Goal: Task Accomplishment & Management: Complete application form

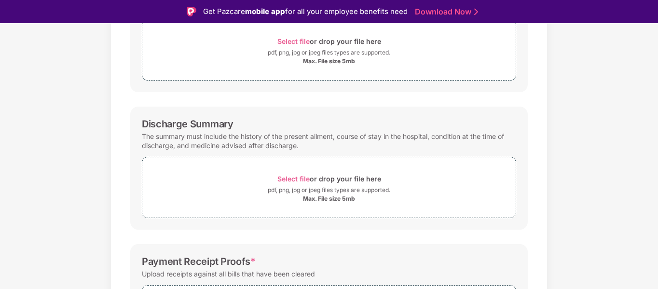
scroll to position [241, 0]
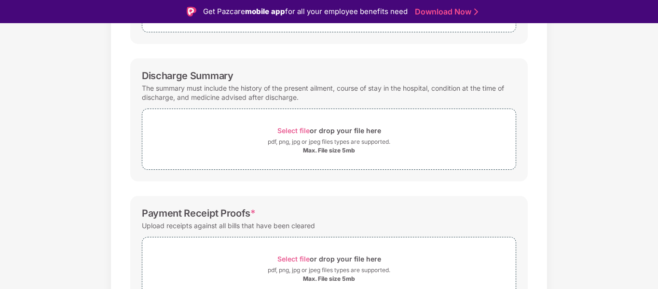
click at [582, 120] on div "Documents List > Hospital bills and Payment receipt Hospital bills and Payment …" at bounding box center [329, 97] width 658 height 541
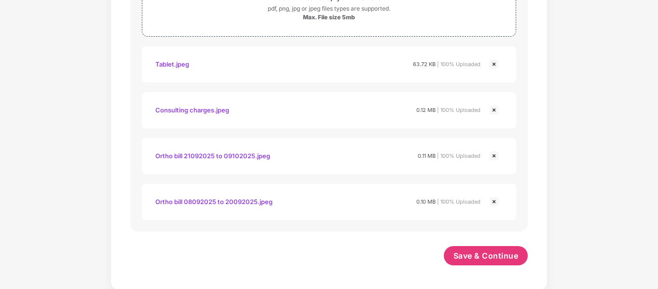
scroll to position [572, 0]
click at [480, 259] on span "Save & Continue" at bounding box center [485, 254] width 65 height 11
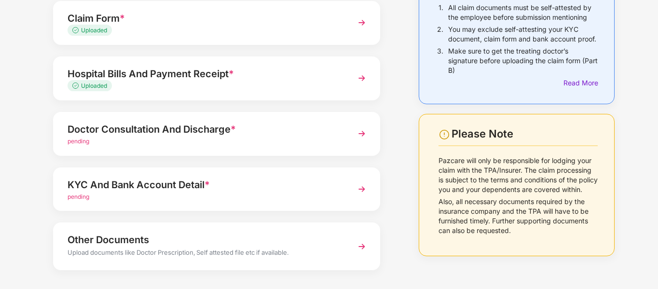
scroll to position [137, 0]
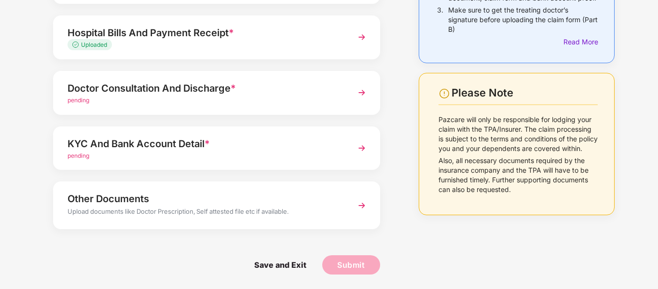
click at [92, 99] on div "pending" at bounding box center [204, 100] width 273 height 9
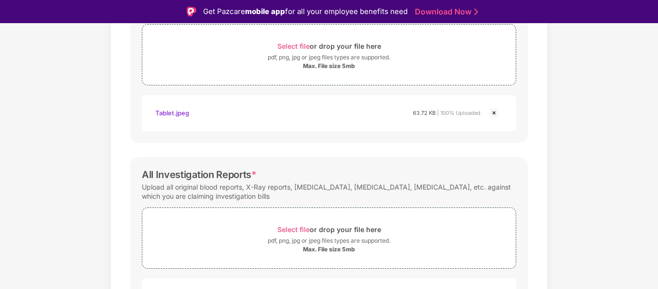
scroll to position [435, 0]
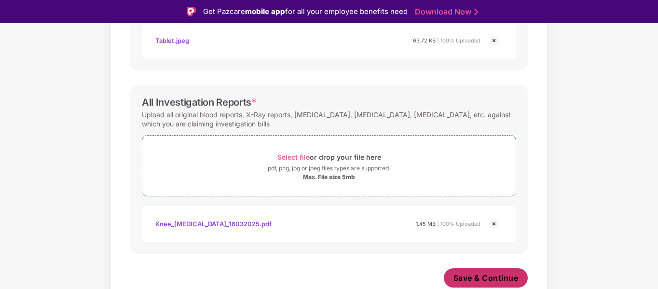
click at [479, 280] on span "Save & Continue" at bounding box center [485, 277] width 65 height 11
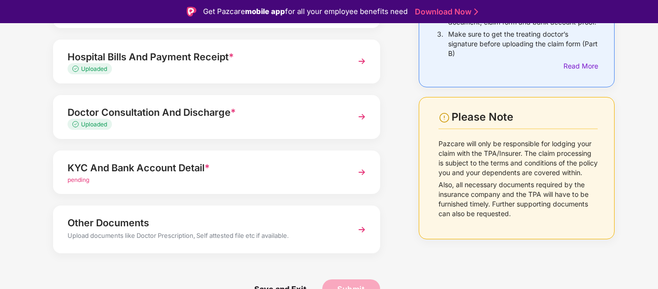
scroll to position [137, 0]
click at [78, 181] on span "pending" at bounding box center [79, 178] width 22 height 7
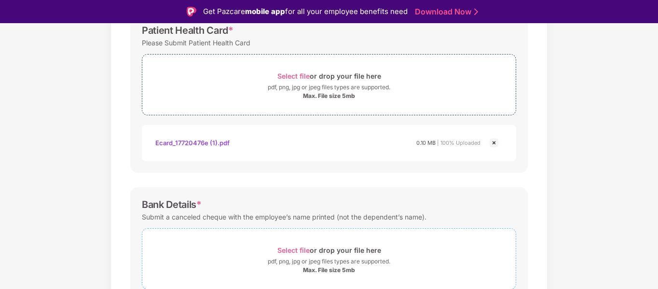
scroll to position [425, 0]
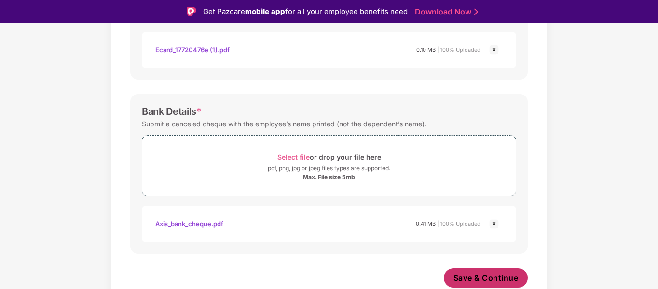
click at [485, 281] on span "Save & Continue" at bounding box center [485, 277] width 65 height 11
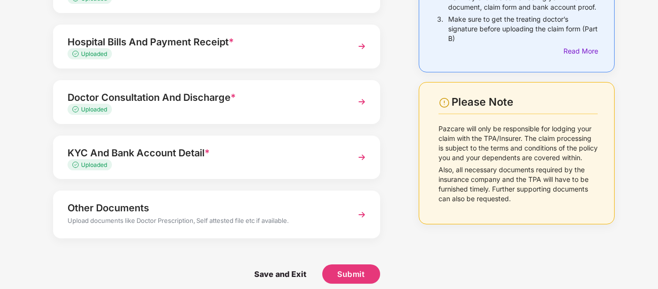
scroll to position [137, 0]
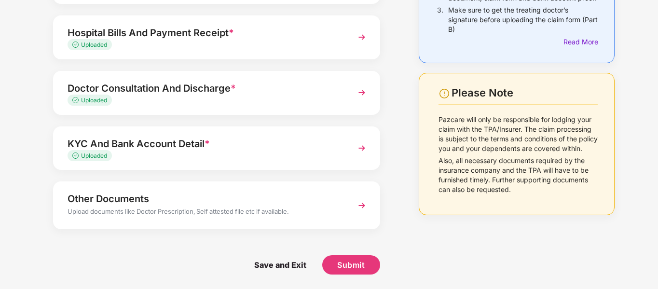
click at [179, 211] on div "Upload documents like Doctor Prescription, Self attested file etc if available." at bounding box center [204, 212] width 273 height 13
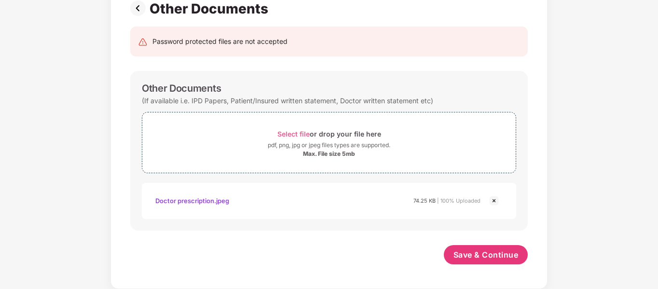
scroll to position [77, 0]
click at [486, 258] on span "Save & Continue" at bounding box center [485, 254] width 65 height 11
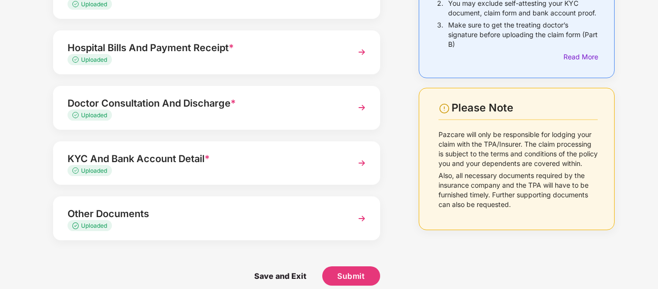
scroll to position [134, 0]
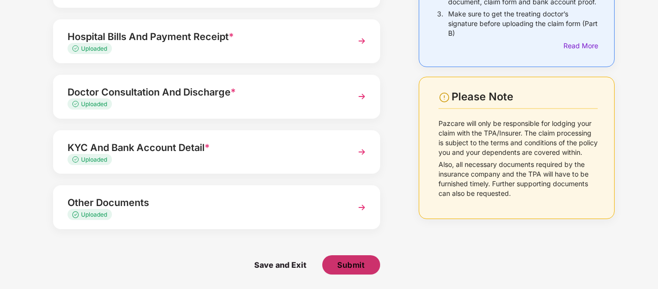
click at [355, 264] on span "Submit" at bounding box center [350, 264] width 27 height 11
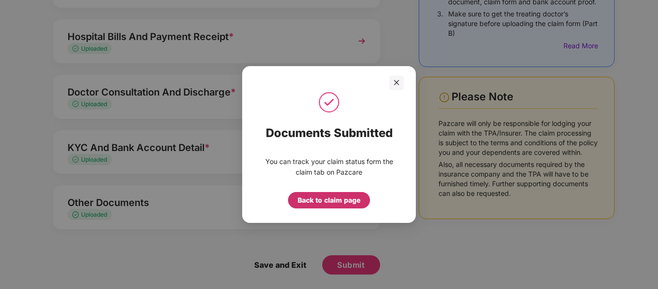
click at [333, 201] on div "Back to claim page" at bounding box center [329, 200] width 63 height 11
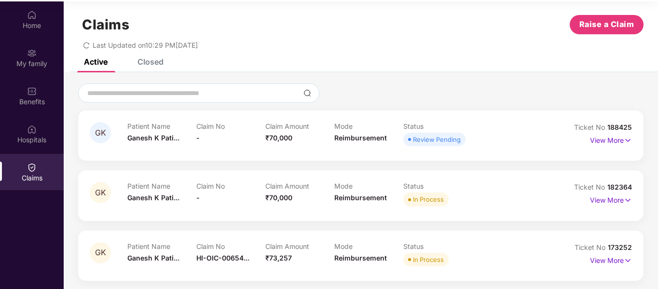
scroll to position [54, 0]
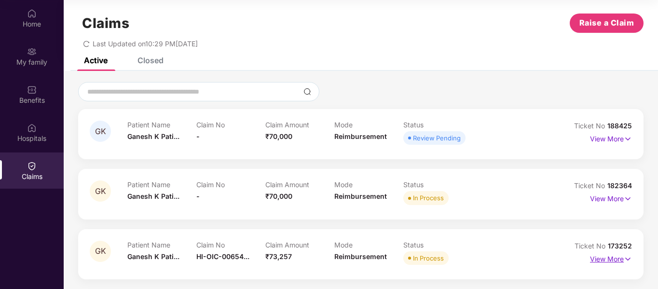
click at [610, 258] on p "View More" at bounding box center [611, 257] width 42 height 13
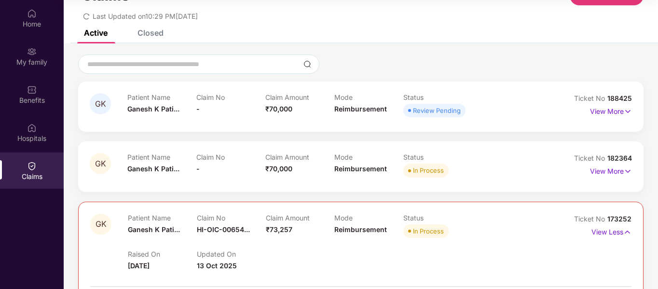
scroll to position [0, 0]
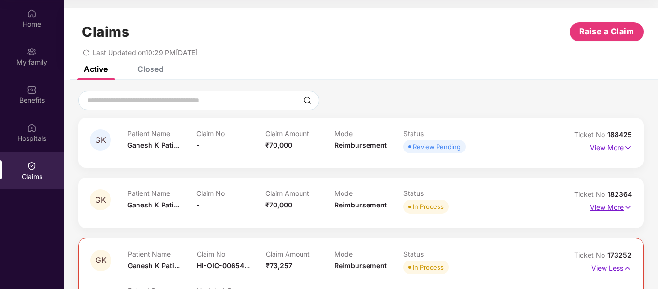
click at [603, 211] on p "View More" at bounding box center [611, 206] width 42 height 13
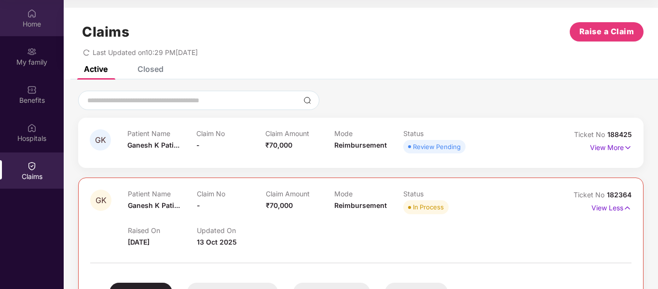
click at [30, 22] on div "Home" at bounding box center [32, 24] width 64 height 10
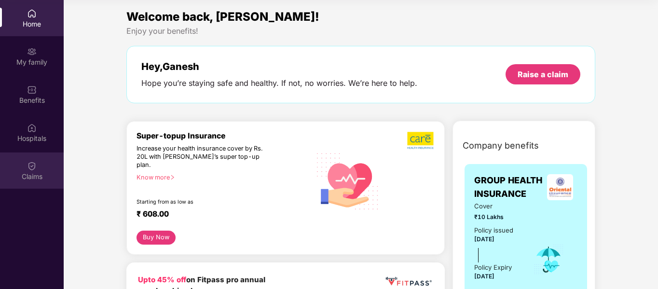
click at [28, 166] on img at bounding box center [32, 166] width 10 height 10
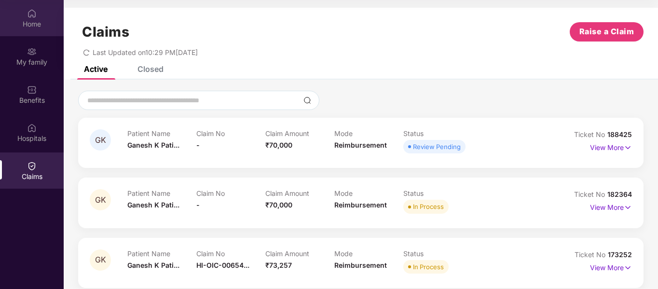
click at [33, 19] on div "Home" at bounding box center [32, 24] width 64 height 10
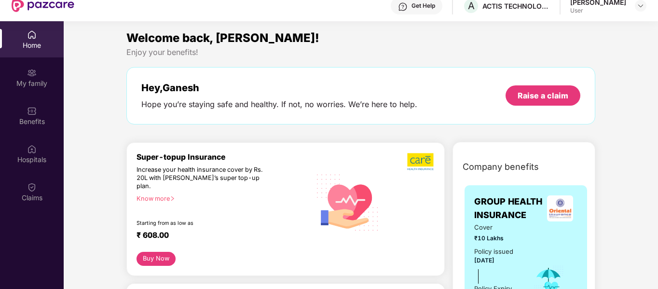
scroll to position [48, 0]
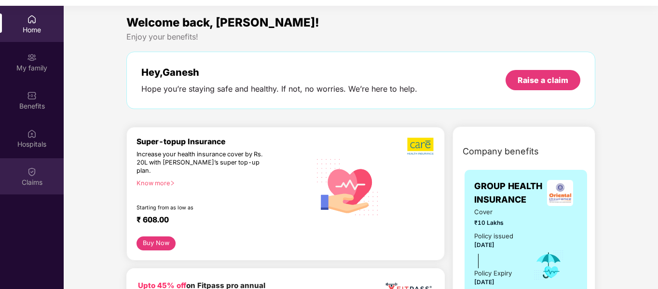
click at [38, 178] on div "Claims" at bounding box center [32, 182] width 64 height 10
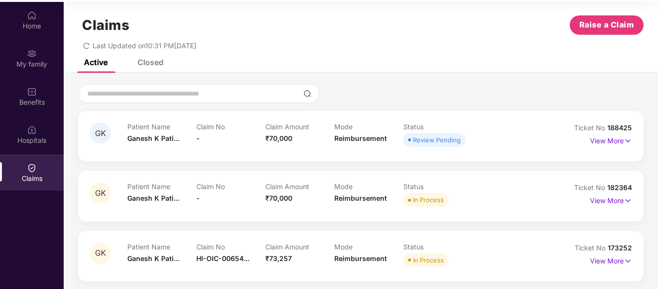
scroll to position [54, 0]
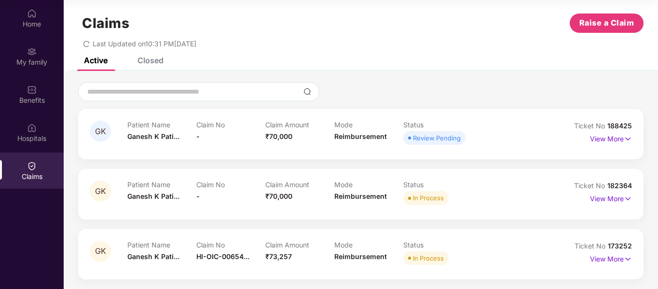
click at [484, 84] on div at bounding box center [360, 91] width 565 height 19
click at [463, 50] on div "Claims Raise a Claim Last Updated on 10:31 PM[DATE]" at bounding box center [361, 28] width 594 height 58
